Goal: Transaction & Acquisition: Purchase product/service

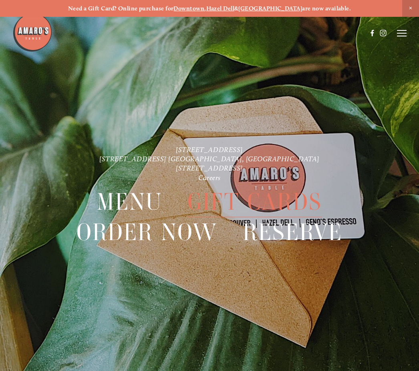
click at [283, 196] on span "Gift Cards" at bounding box center [254, 201] width 134 height 31
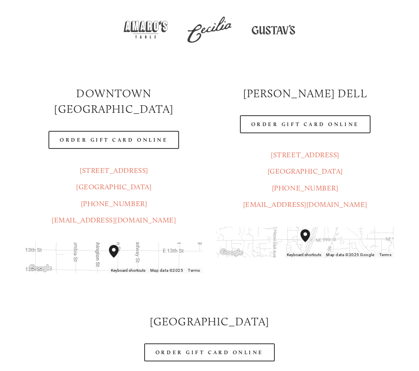
scroll to position [192, 0]
click at [228, 343] on link "Order Gift Card Online" at bounding box center [209, 352] width 130 height 18
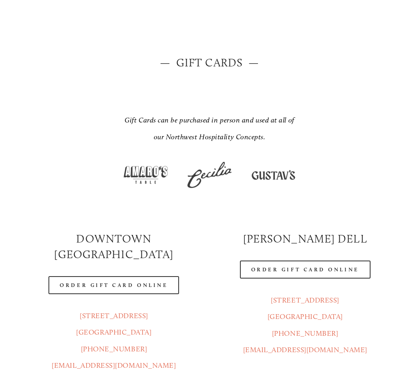
scroll to position [0, 0]
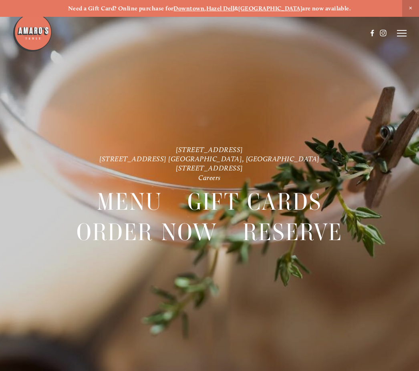
scroll to position [17, 0]
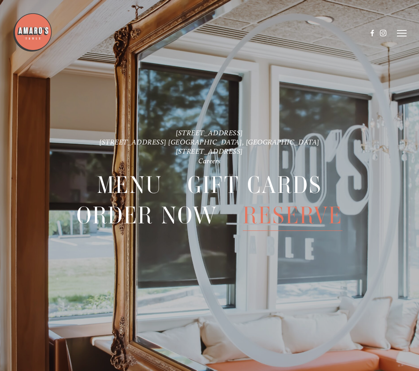
click at [297, 217] on span "Reserve" at bounding box center [293, 215] width 100 height 31
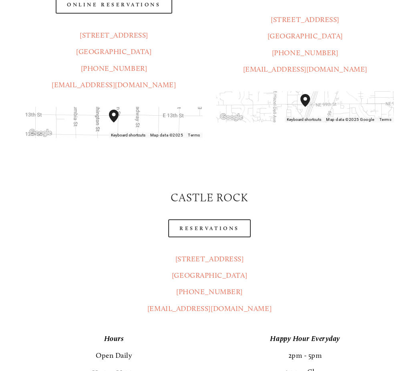
scroll to position [214, 0]
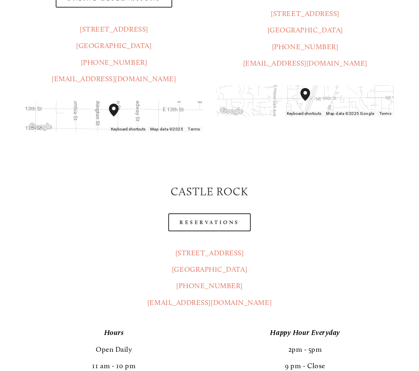
click at [215, 213] on link "Reservations" at bounding box center [209, 222] width 82 height 18
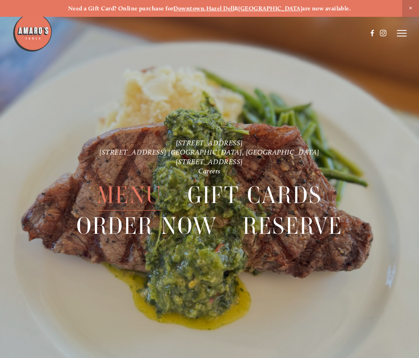
scroll to position [17, 0]
